Goal: Information Seeking & Learning: Check status

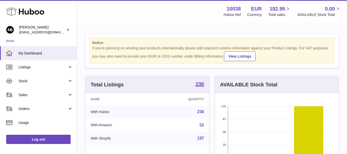
scroll to position [80, 125]
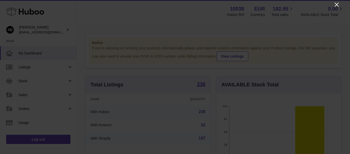
click at [339, 7] on icon "Close" at bounding box center [337, 5] width 6 height 6
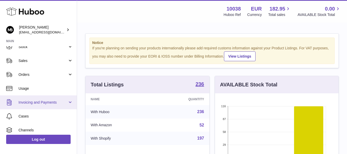
scroll to position [43, 0]
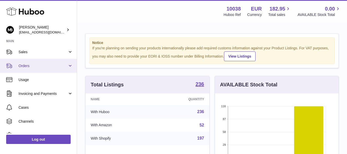
scroll to position [0, 0]
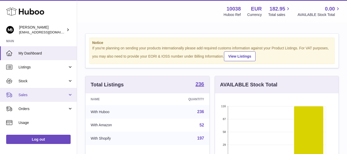
click at [25, 93] on span "Sales" at bounding box center [42, 94] width 49 height 5
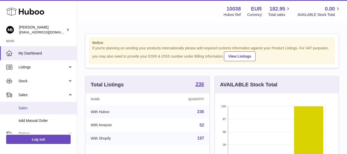
click at [25, 107] on span "Sales" at bounding box center [45, 107] width 54 height 5
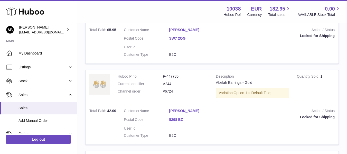
scroll to position [171, 0]
